Goal: Task Accomplishment & Management: Manage account settings

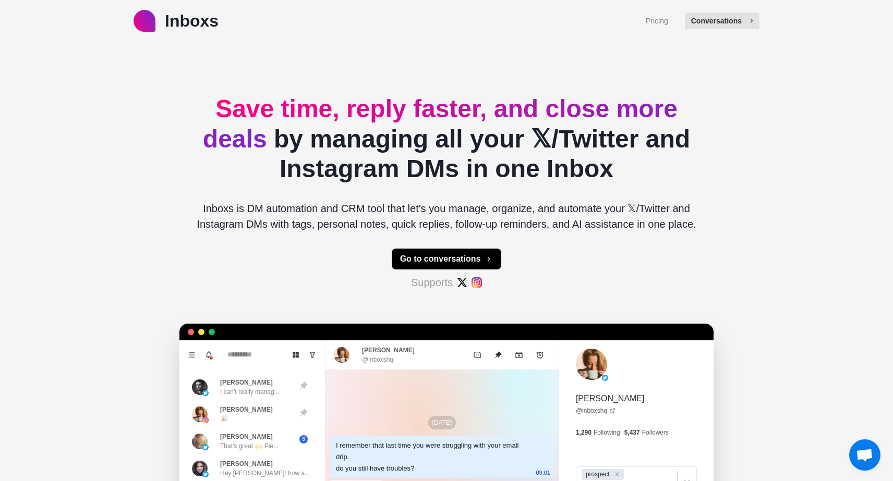
click at [710, 17] on button "Conversations" at bounding box center [722, 21] width 75 height 17
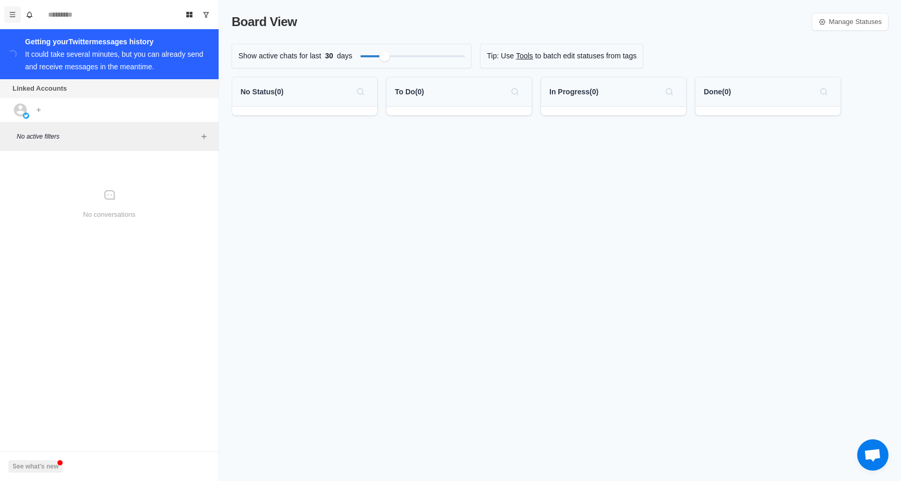
click at [7, 17] on button "Menu" at bounding box center [12, 14] width 17 height 17
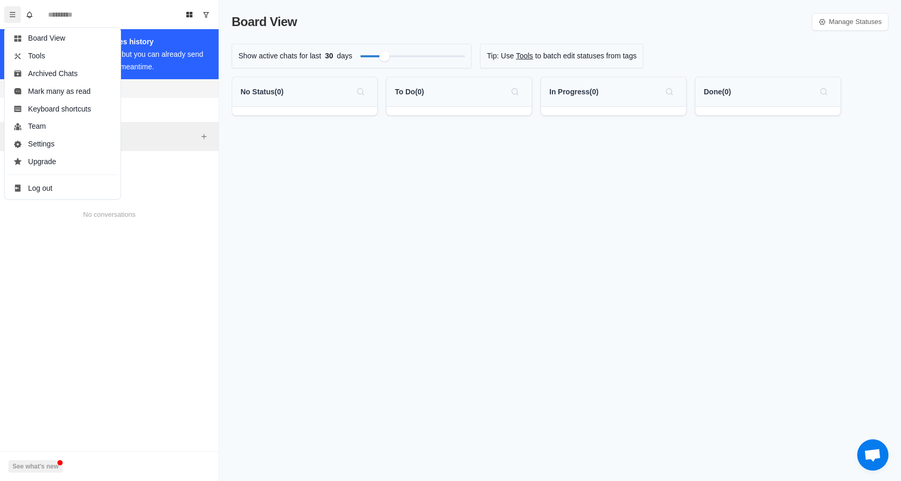
drag, startPoint x: 149, startPoint y: 111, endPoint x: 125, endPoint y: 106, distance: 24.0
click at [149, 111] on div "Linked Accounts Connect X account Connect Instagram account 4 free accounts rem…" at bounding box center [109, 100] width 219 height 43
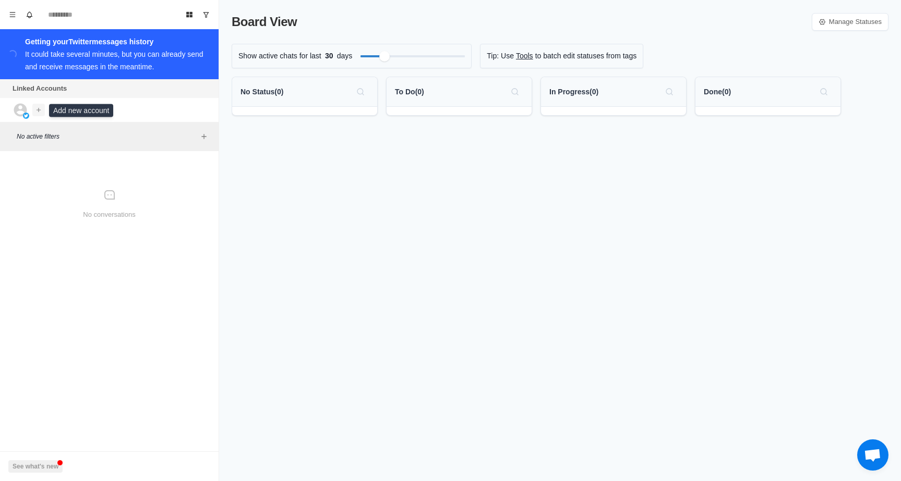
click at [35, 112] on icon "Add account" at bounding box center [38, 109] width 7 height 7
click at [75, 136] on button "Connect X account" at bounding box center [93, 133] width 117 height 18
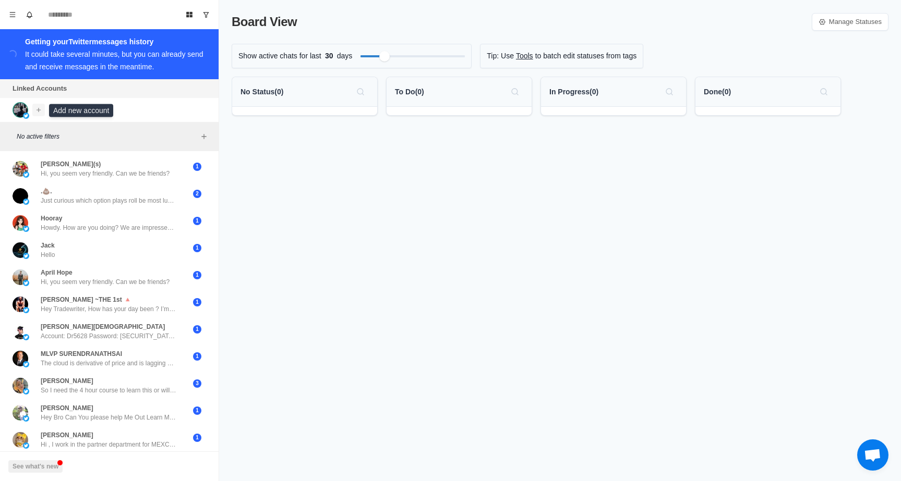
click at [39, 114] on icon "Add account" at bounding box center [38, 109] width 7 height 7
click at [86, 150] on button "Connect Instagram account" at bounding box center [93, 150] width 117 height 18
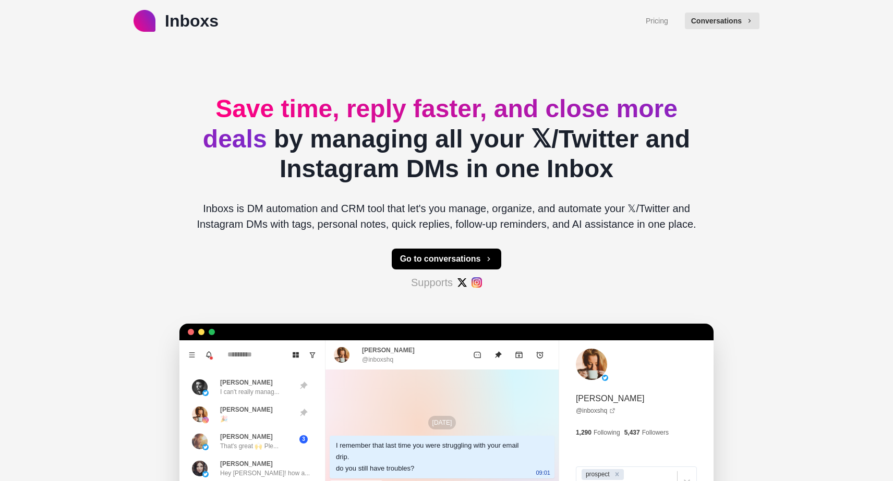
type textarea "*"
click at [741, 20] on button "Conversations" at bounding box center [722, 21] width 75 height 17
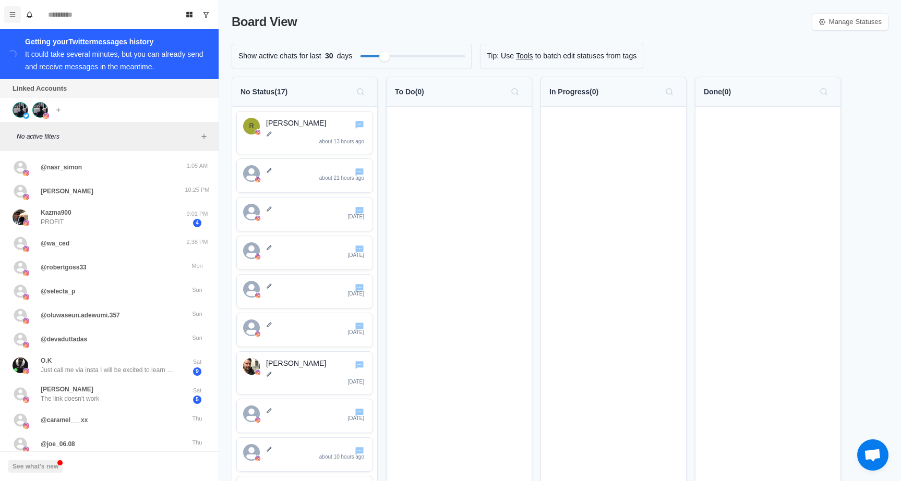
click at [13, 17] on icon "Menu" at bounding box center [12, 14] width 7 height 7
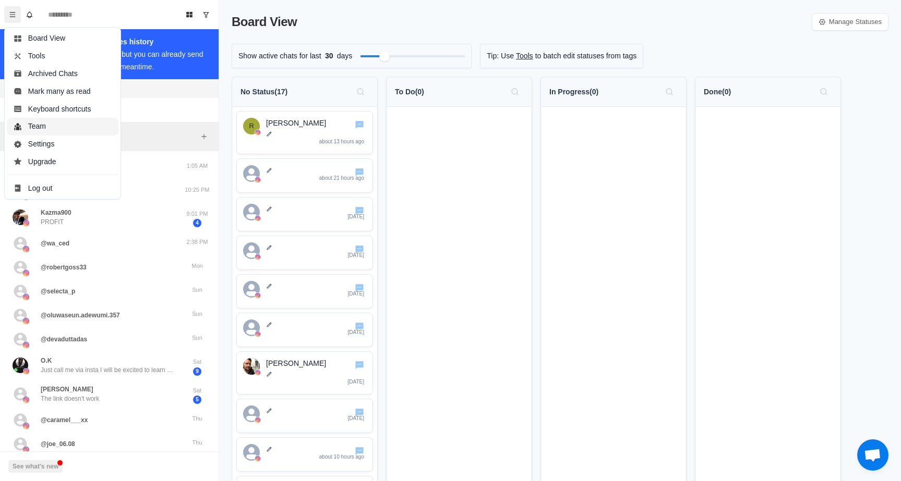
click at [80, 128] on button "Team" at bounding box center [63, 127] width 112 height 18
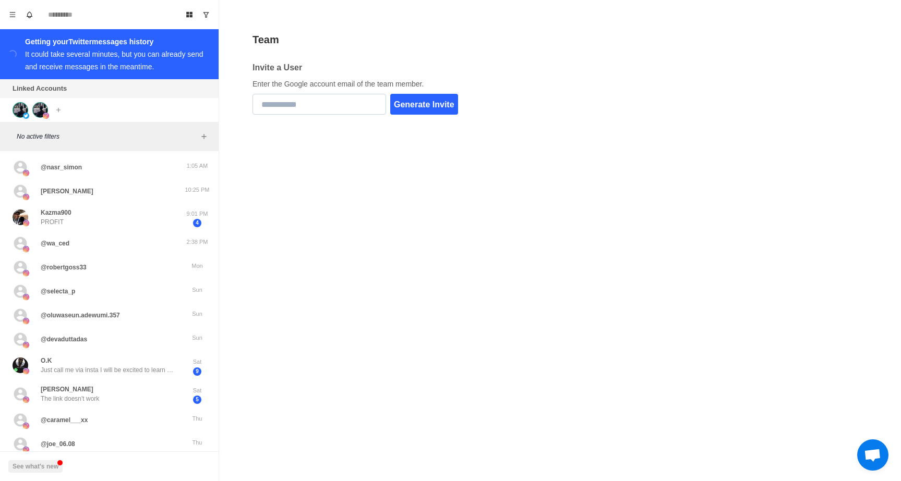
click at [293, 101] on input "email" at bounding box center [319, 104] width 134 height 21
click at [341, 102] on input "email" at bounding box center [319, 104] width 134 height 21
paste input "**********"
click at [446, 108] on button "Generate Invite" at bounding box center [424, 104] width 68 height 21
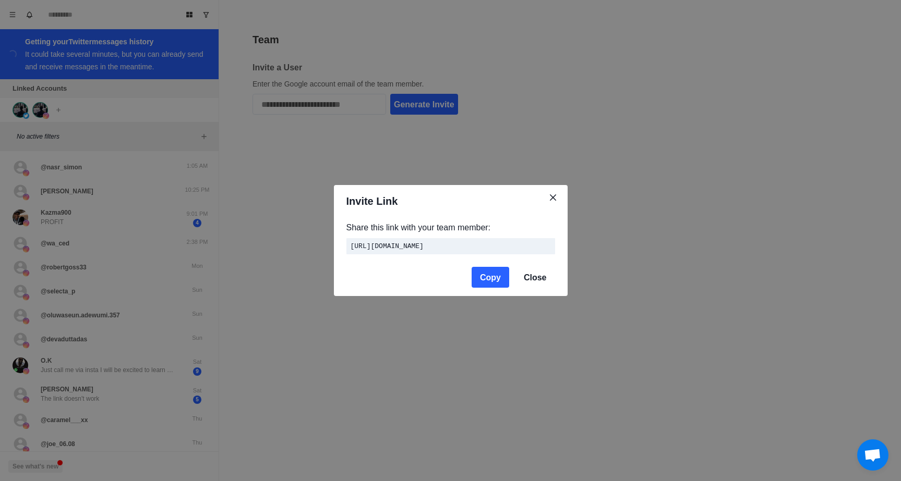
click at [502, 281] on button "Copy" at bounding box center [491, 277] width 38 height 21
click at [541, 283] on button "Close" at bounding box center [535, 277] width 40 height 21
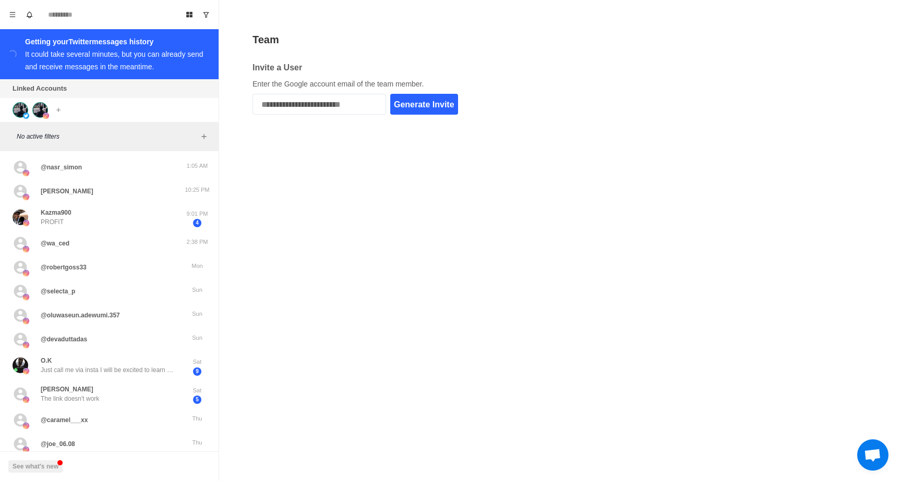
drag, startPoint x: 346, startPoint y: 110, endPoint x: 218, endPoint y: 107, distance: 128.3
click at [218, 107] on div "Board View Tools Archived Chats Mark many as read Keyboard shortcuts Team Setti…" at bounding box center [450, 240] width 901 height 481
type input "*"
type input "**********"
click at [449, 101] on button "Generate Invite" at bounding box center [424, 104] width 68 height 21
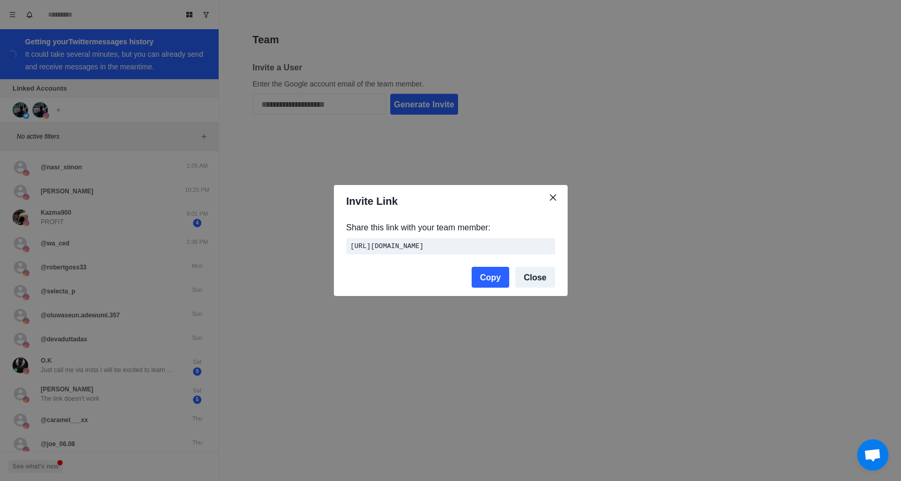
drag, startPoint x: 499, startPoint y: 283, endPoint x: 518, endPoint y: 292, distance: 21.0
click at [499, 283] on button "Copy" at bounding box center [491, 277] width 38 height 21
click at [558, 193] on button "Close" at bounding box center [553, 197] width 17 height 17
